Goal: Task Accomplishment & Management: Manage account settings

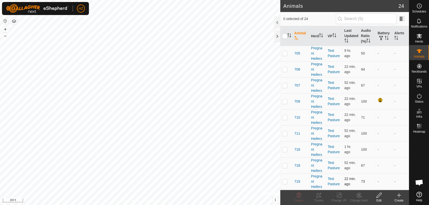
scroll to position [144, 0]
click at [296, 86] on span "707" at bounding box center [297, 86] width 6 height 5
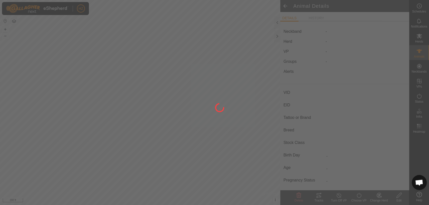
type input "707"
type input "-"
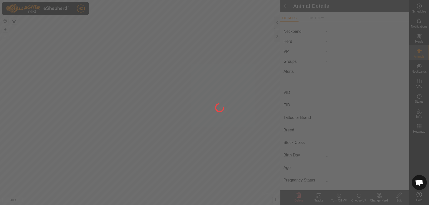
type input "-"
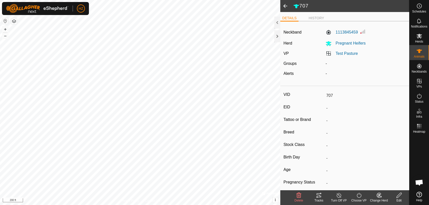
click at [283, 5] on span at bounding box center [285, 6] width 10 height 12
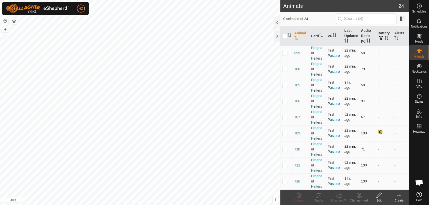
scroll to position [114, 0]
click at [285, 116] on p-checkbox at bounding box center [284, 117] width 5 height 4
click at [286, 118] on p-checkbox at bounding box center [284, 117] width 5 height 4
checkbox input "false"
click at [366, 38] on th "Audio Ratio (%)" at bounding box center [367, 36] width 17 height 20
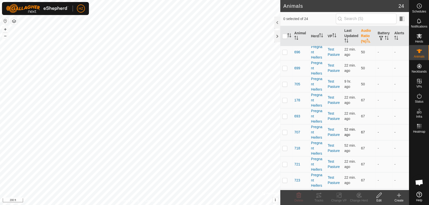
scroll to position [0, 0]
